Goal: Information Seeking & Learning: Learn about a topic

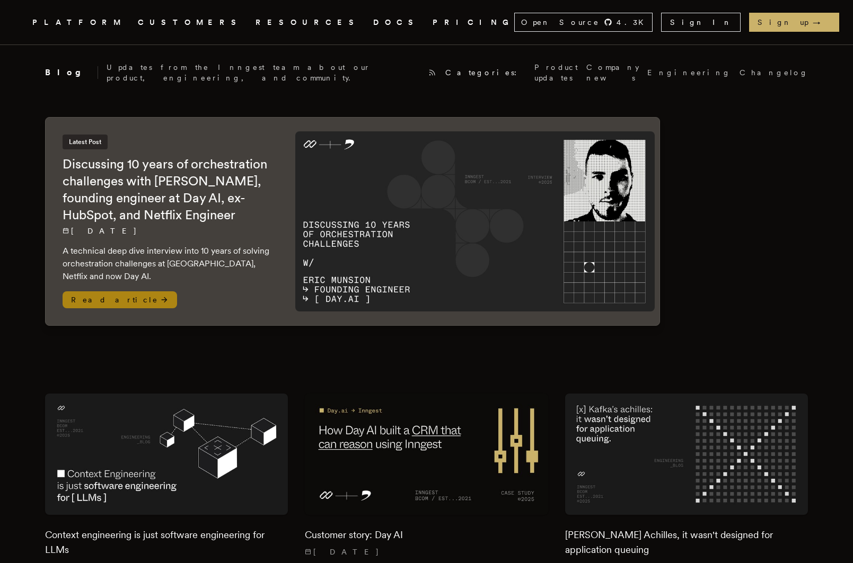
click at [551, 234] on img at bounding box center [475, 221] width 360 height 180
click at [527, 233] on img at bounding box center [475, 221] width 360 height 180
